Goal: Obtain resource: Obtain resource

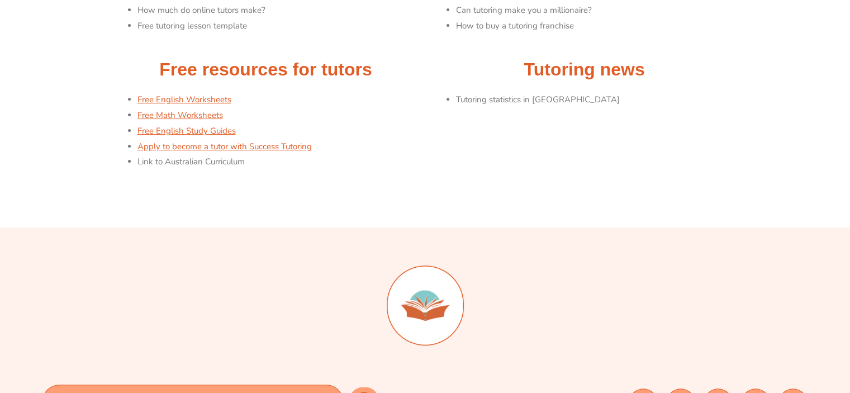
scroll to position [223, 0]
click at [221, 103] on link "Free English Worksheets" at bounding box center [184, 99] width 94 height 11
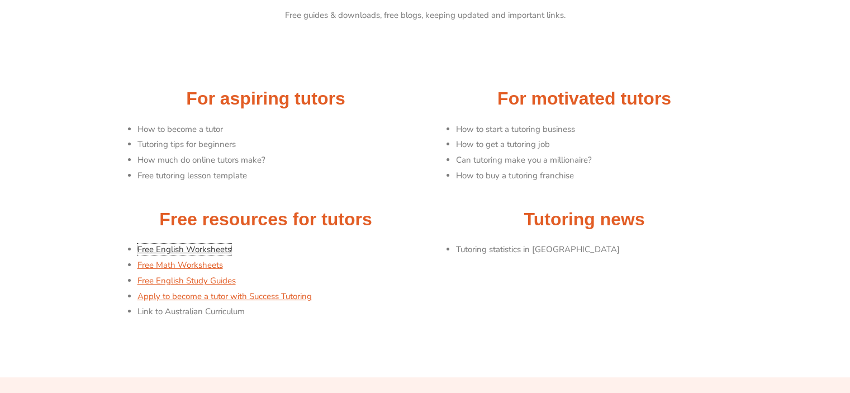
scroll to position [0, 0]
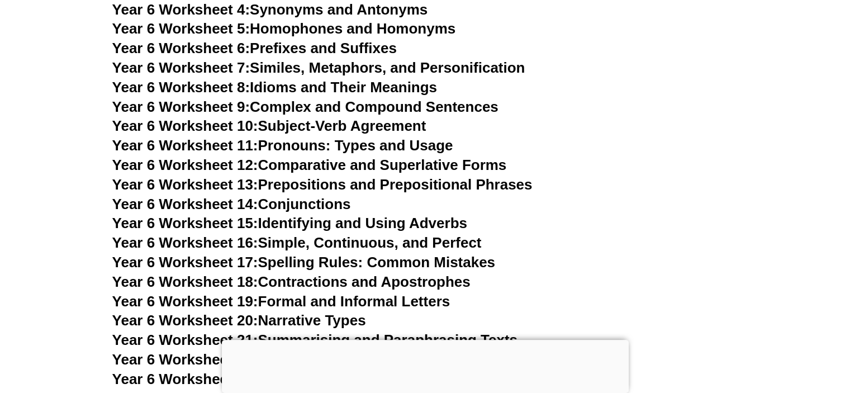
scroll to position [6811, 0]
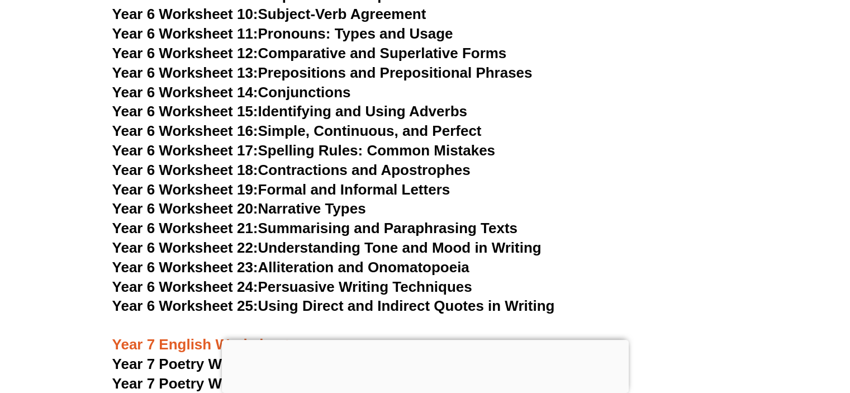
click at [332, 200] on link "Year 6 Worksheet 20: Narrative Types" at bounding box center [239, 208] width 254 height 17
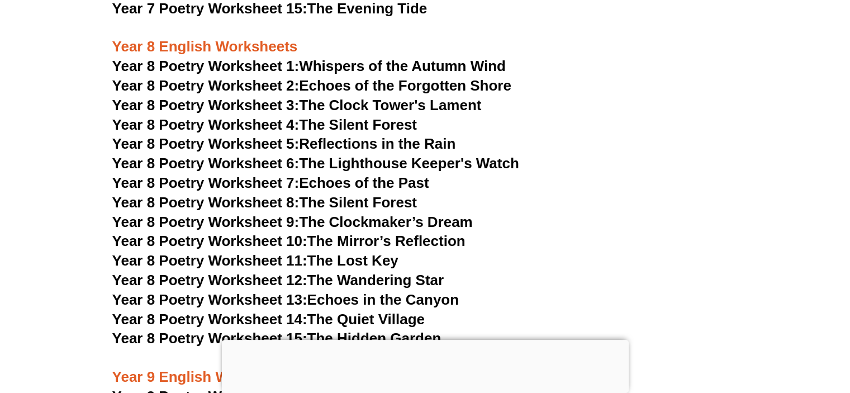
scroll to position [7481, 0]
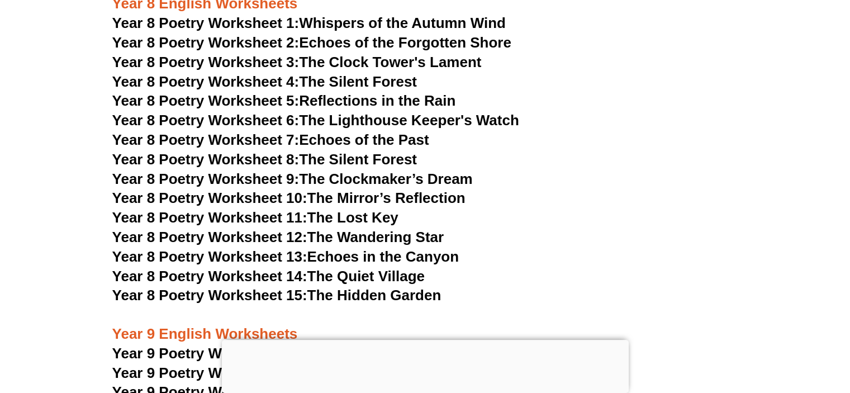
click at [357, 287] on link "Year 8 Poetry Worksheet 15: The Hidden Garden" at bounding box center [276, 295] width 329 height 17
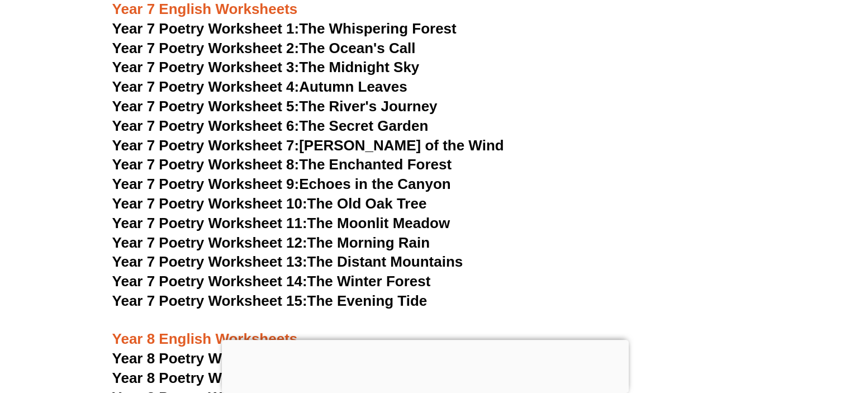
scroll to position [7090, 0]
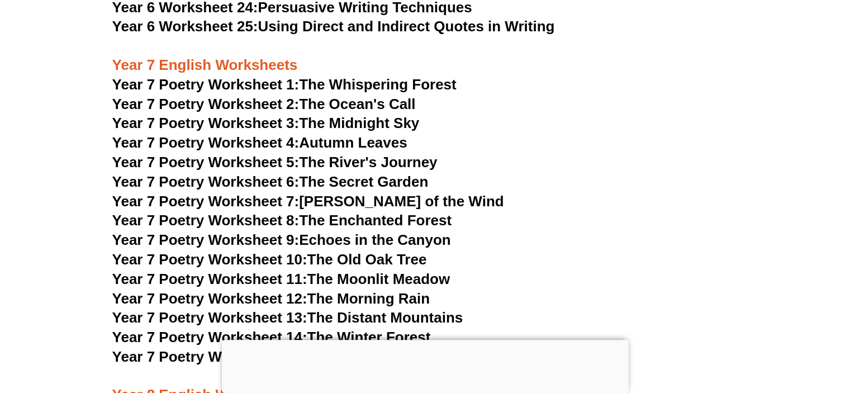
click at [449, 76] on link "Year 7 Poetry Worksheet 1: The Whispering Forest" at bounding box center [284, 84] width 344 height 17
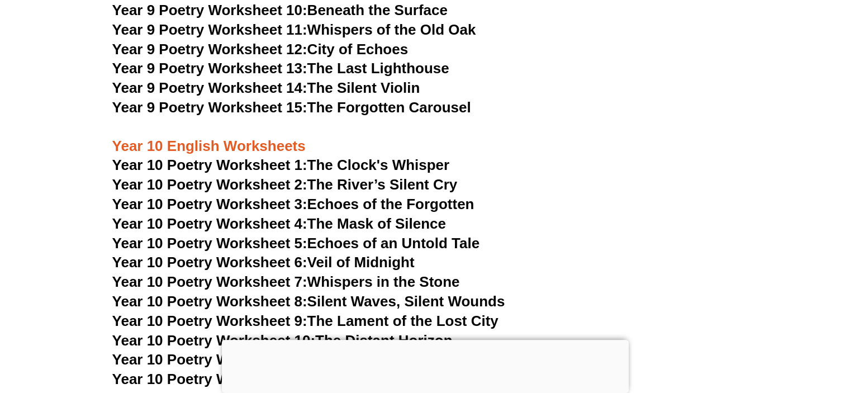
scroll to position [7928, 0]
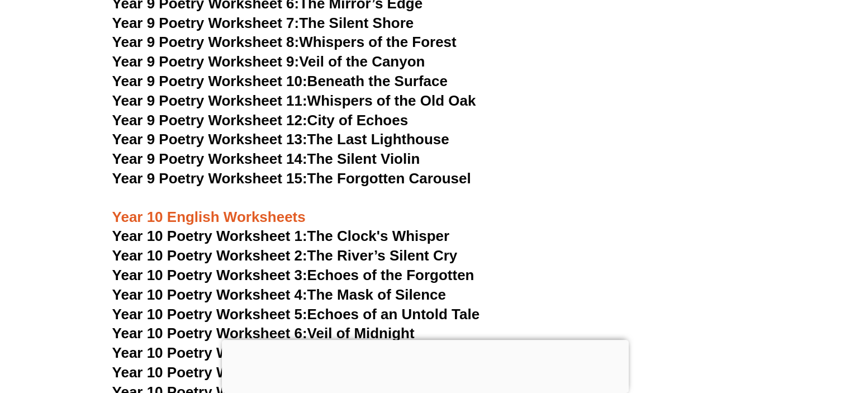
click at [344, 227] on link "Year 10 Poetry Worksheet 1: The Clock's Whisper" at bounding box center [280, 235] width 337 height 17
